Goal: Information Seeking & Learning: Learn about a topic

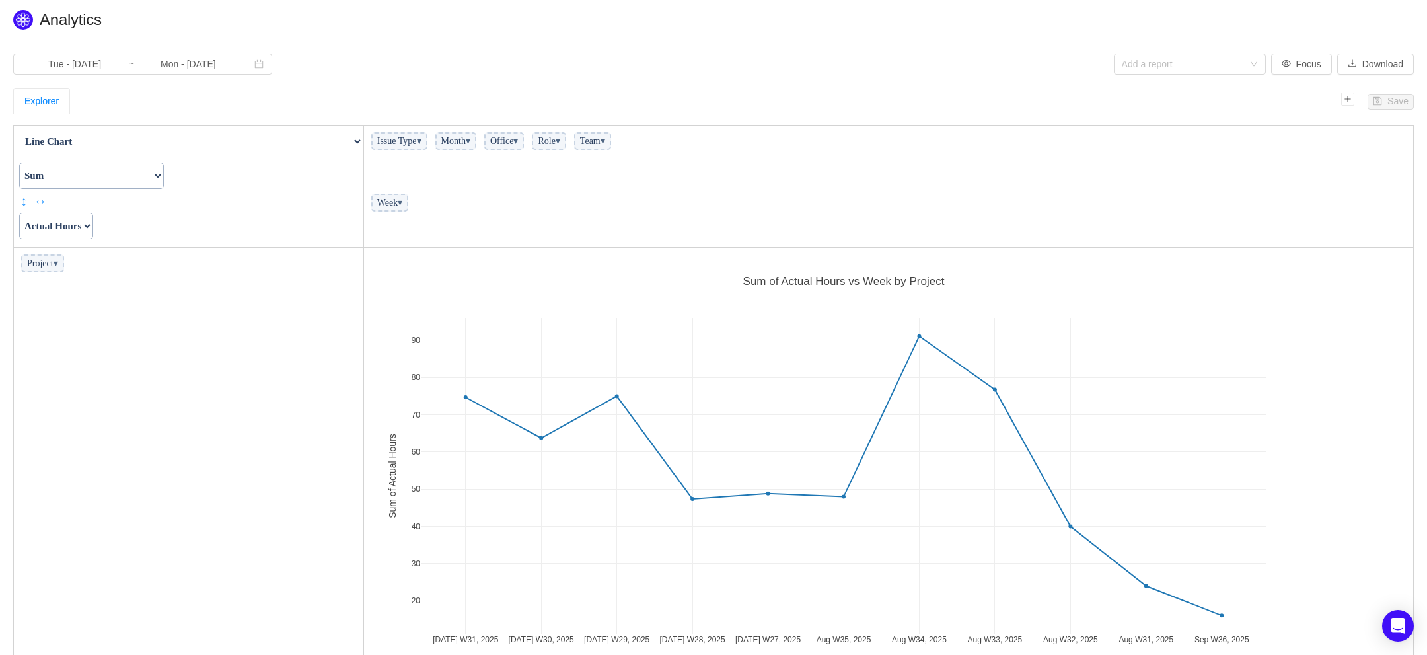
scroll to position [1, 0]
click at [130, 181] on select "Count Count Unique Values List Unique Values Sum Integer Sum Average Median Sam…" at bounding box center [91, 174] width 145 height 26
click at [19, 161] on select "Count Count Unique Values List Unique Values Sum Integer Sum Average Median Sam…" at bounding box center [91, 174] width 145 height 26
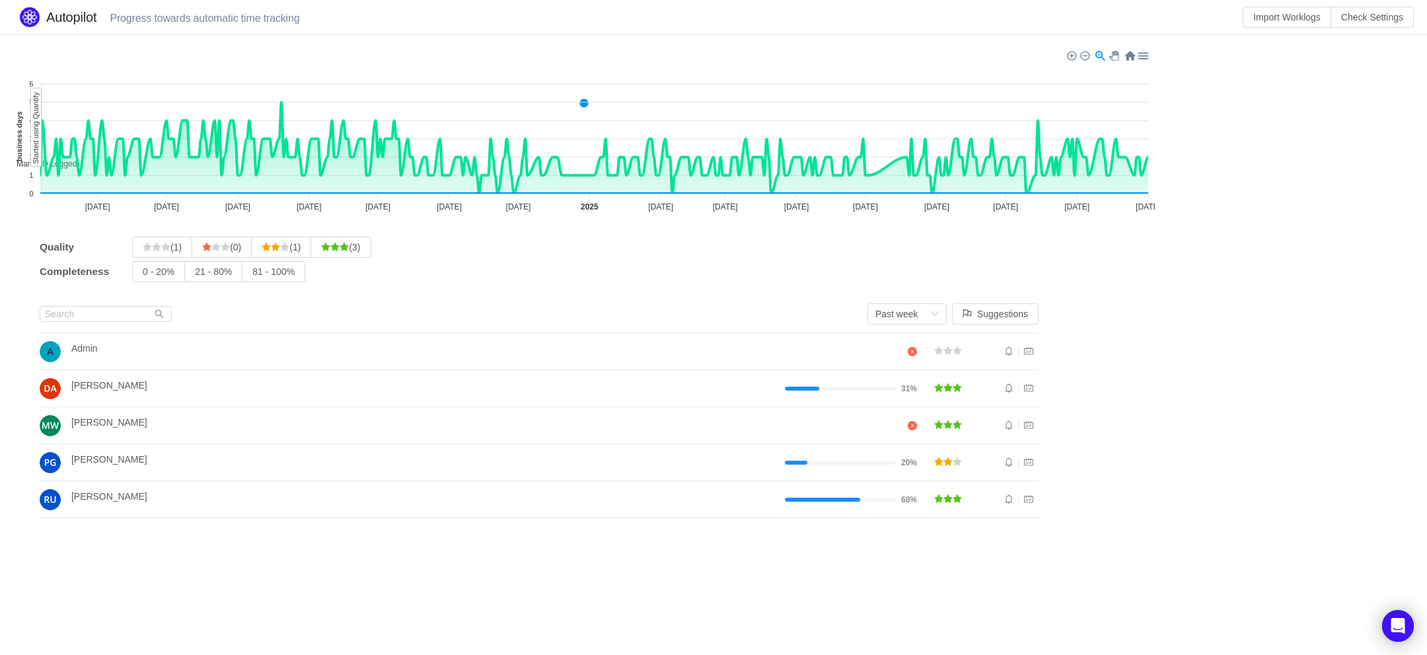
click at [1225, 291] on section "Manually Logged Automatically Captured 6 6 5 5 4 4 3 3 2 2 1 1 0 0 business day…" at bounding box center [713, 291] width 1427 height 512
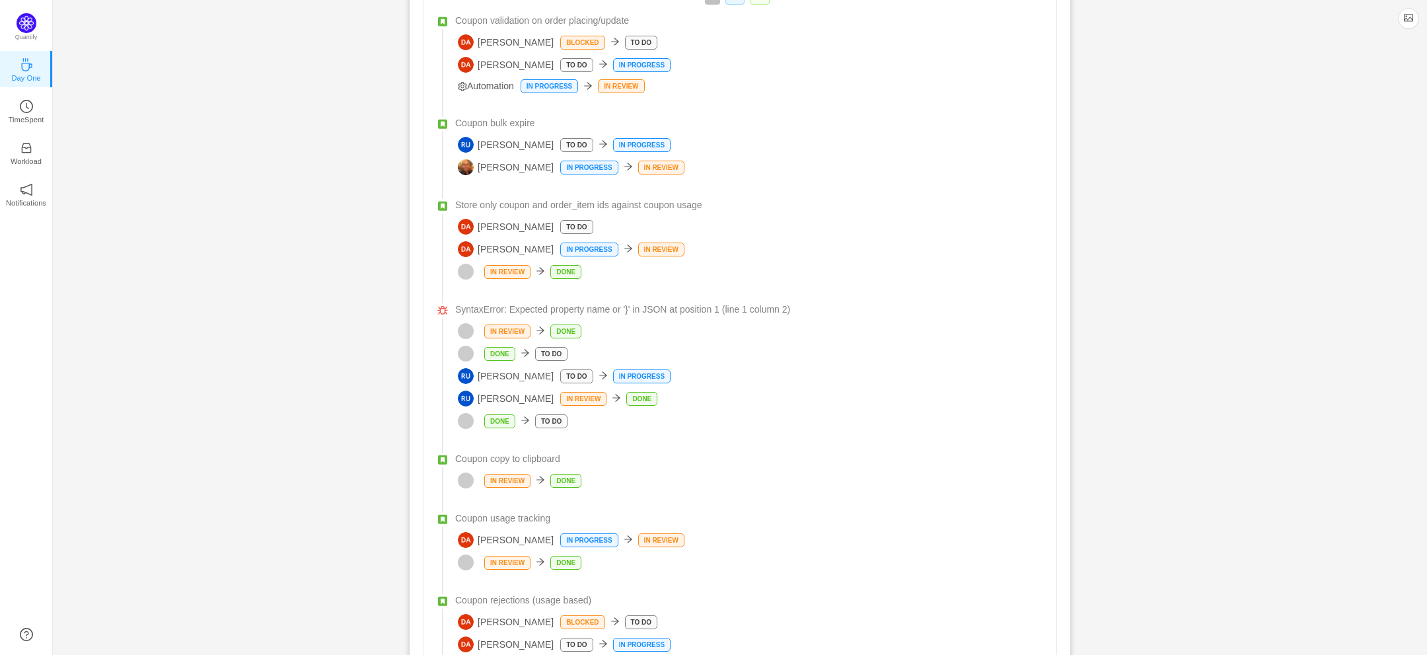
scroll to position [626, 0]
click at [32, 106] on icon "icon: clock-circle" at bounding box center [26, 106] width 13 height 13
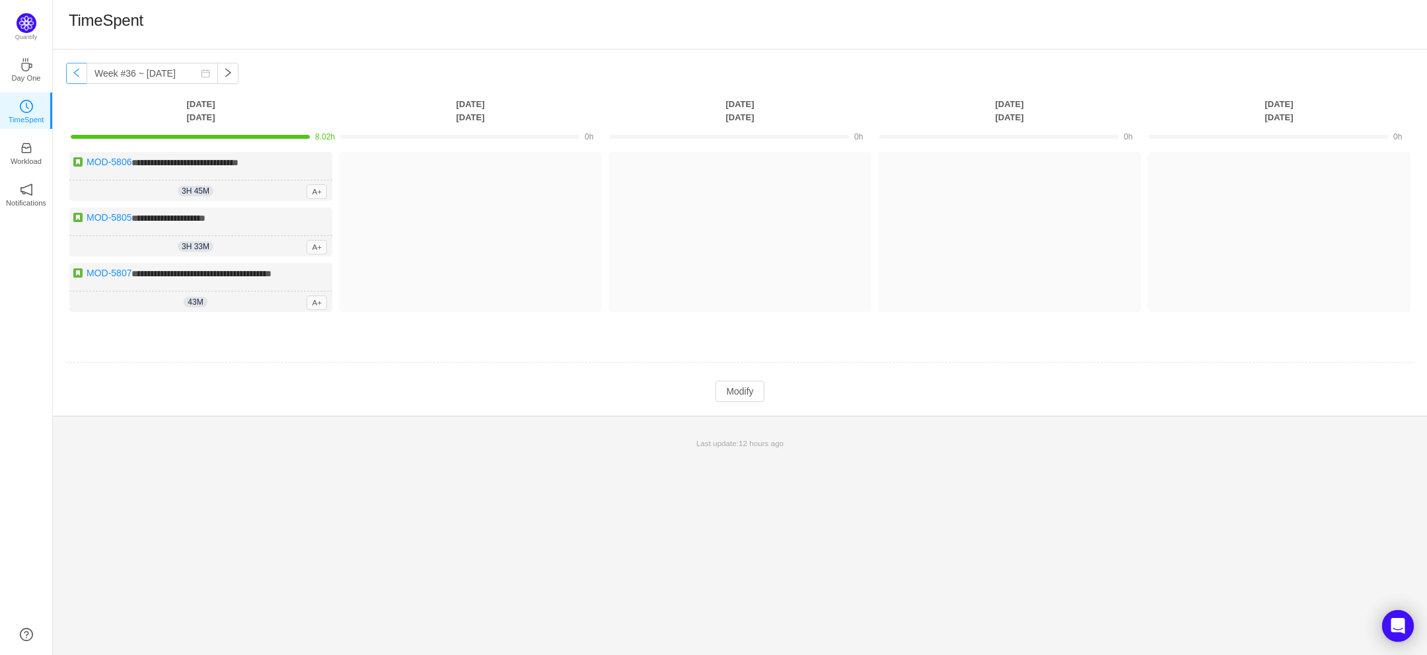
click at [82, 82] on button "button" at bounding box center [76, 73] width 21 height 21
type input "Week #35 ~ Aug 25"
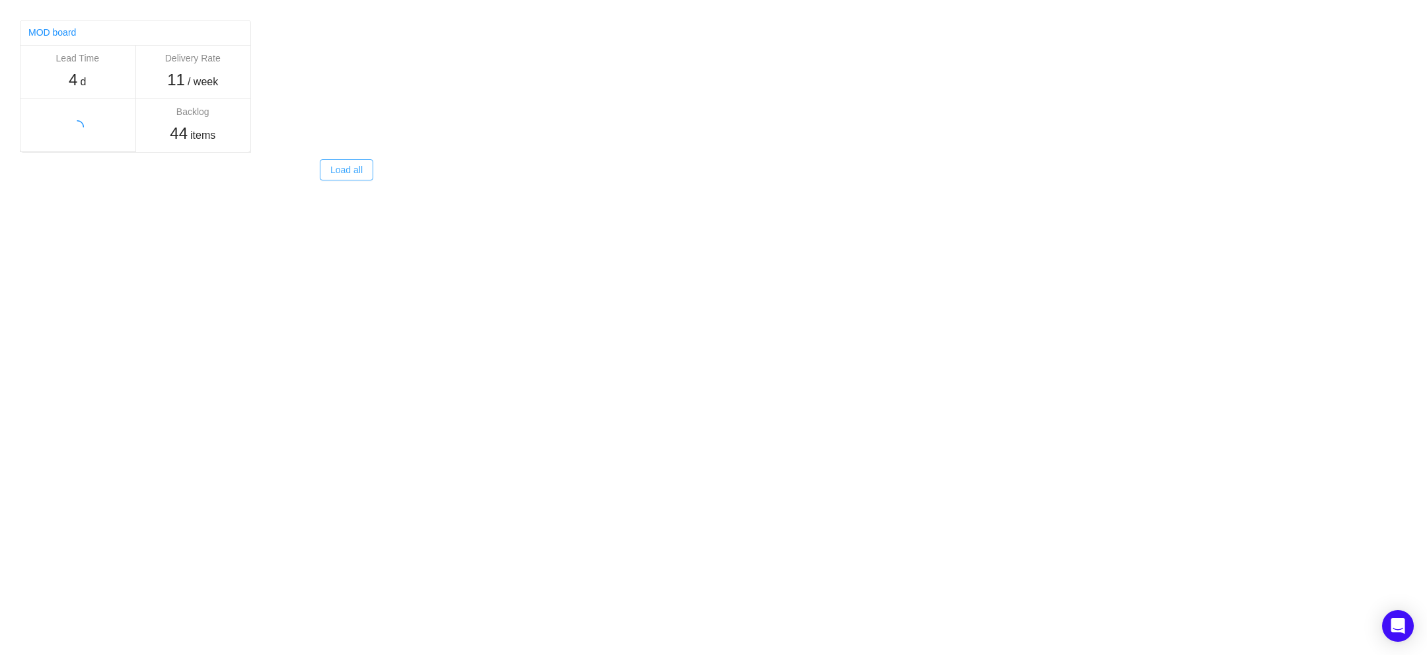
click at [363, 174] on button "Load all" at bounding box center [347, 169] width 54 height 21
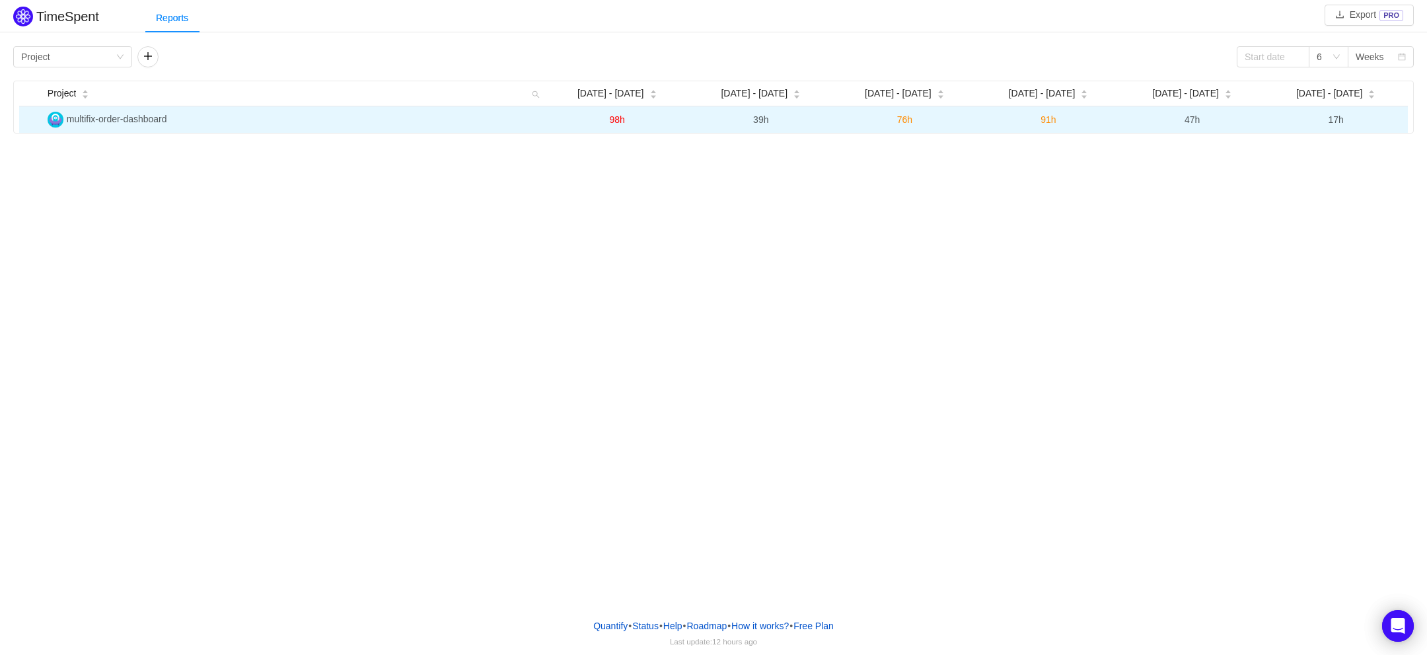
click at [164, 121] on span "multifix-order-dashboard" at bounding box center [117, 119] width 100 height 11
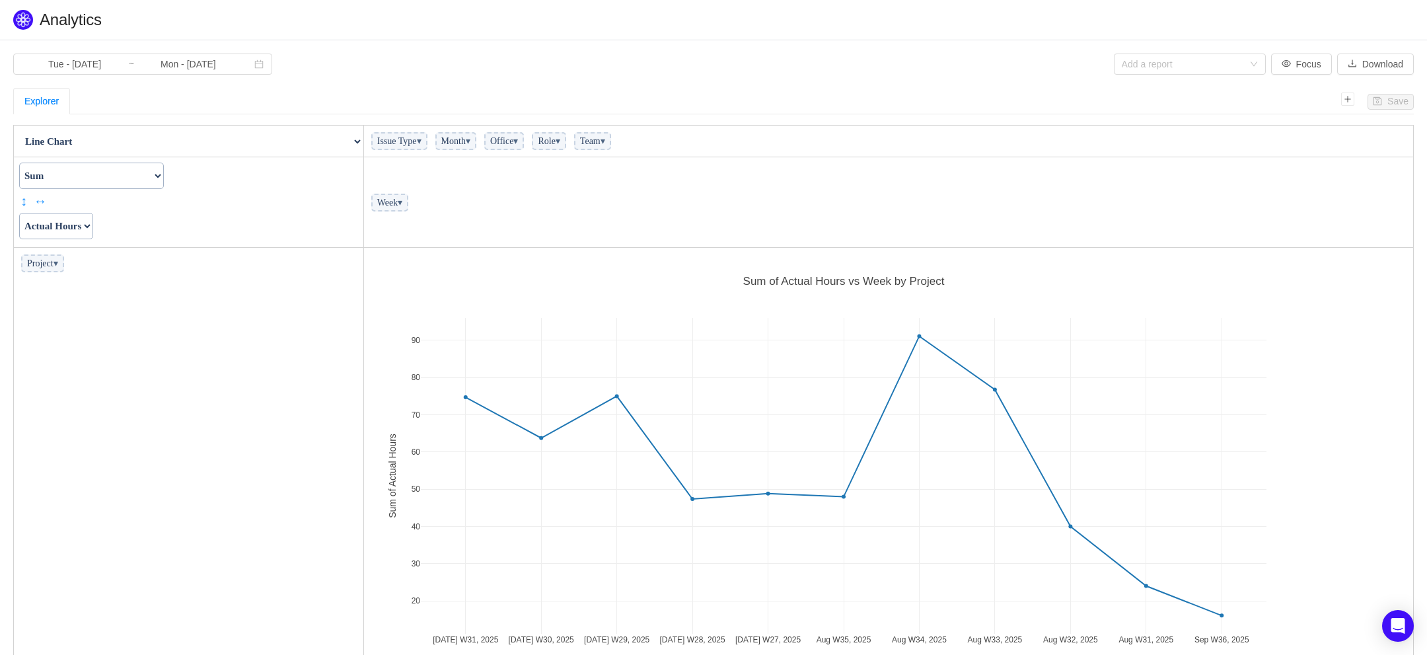
scroll to position [77, 0]
